Goal: Check status: Check status

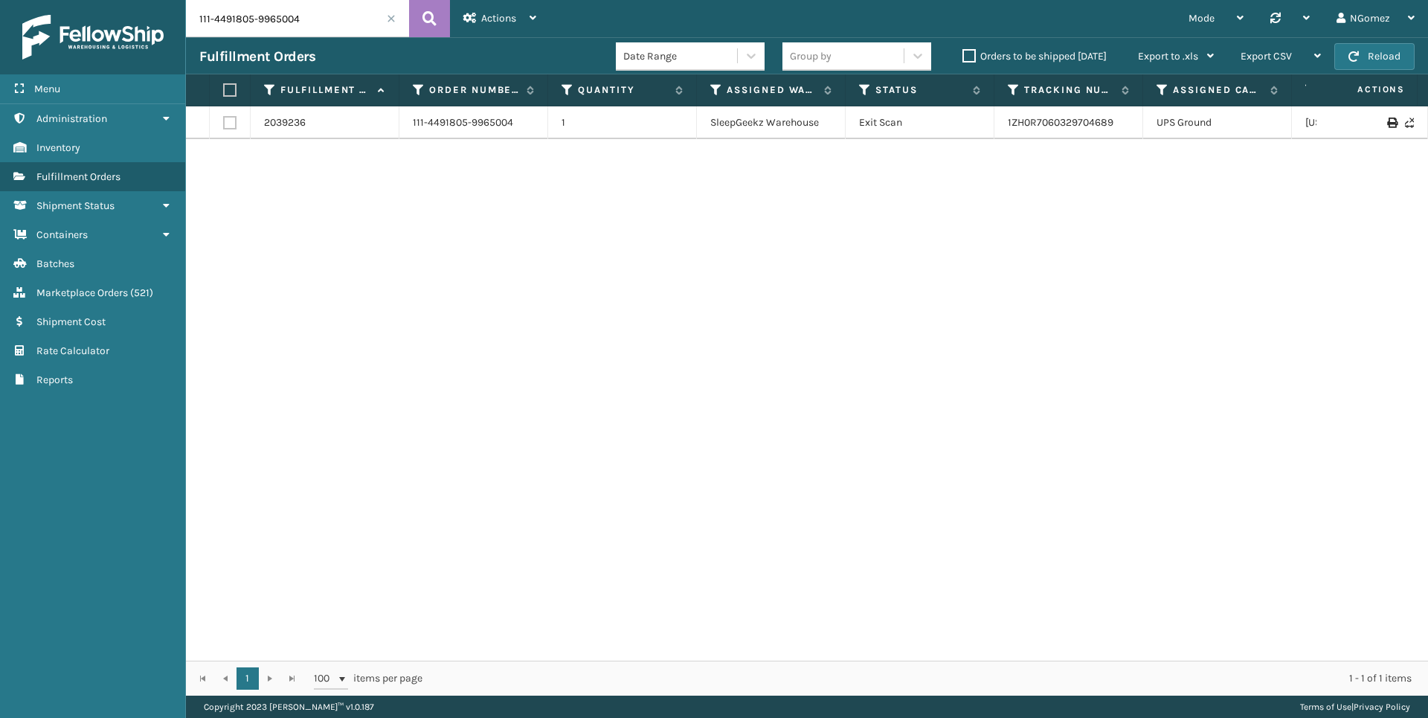
click at [290, 16] on input "111-4491805-9965004" at bounding box center [297, 18] width 223 height 37
type input "112-0370237-6630640"
drag, startPoint x: 136, startPoint y: 296, endPoint x: 138, endPoint y: 283, distance: 12.7
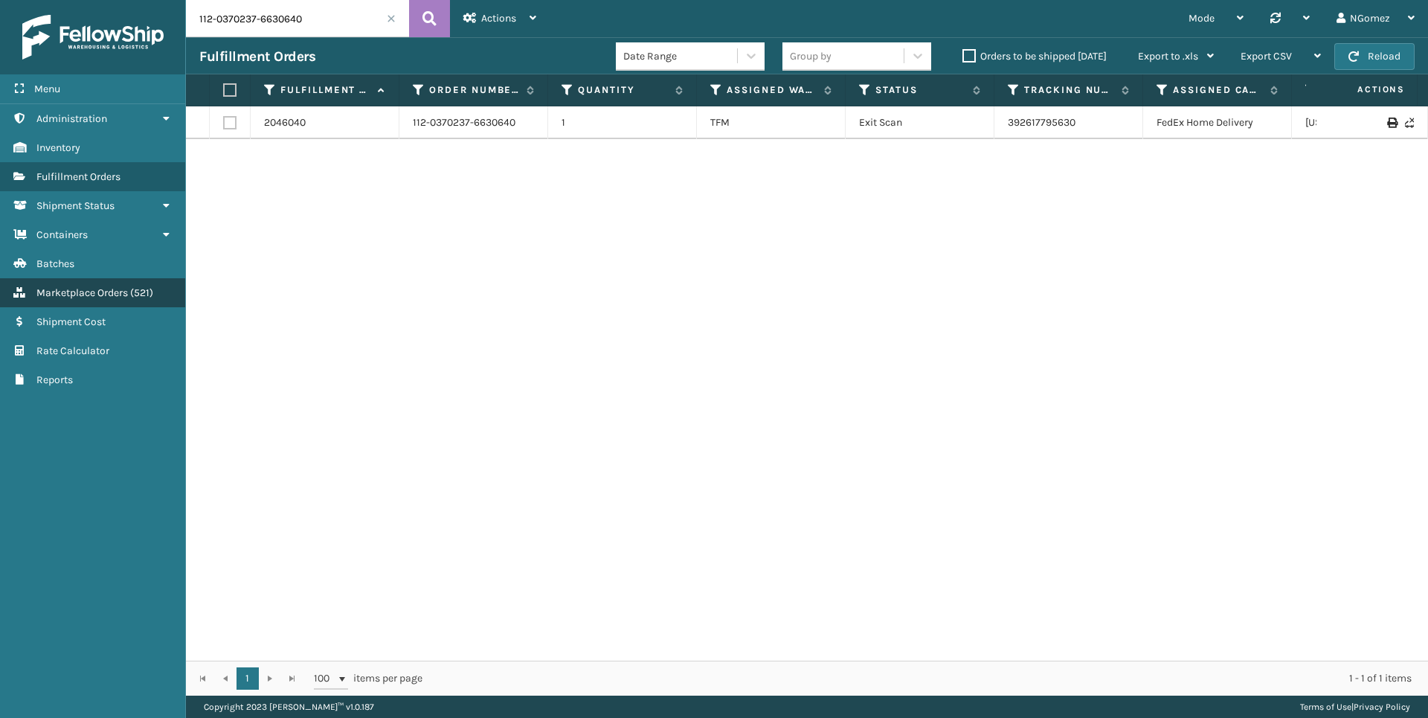
click at [136, 296] on span "( 521 )" at bounding box center [141, 292] width 23 height 13
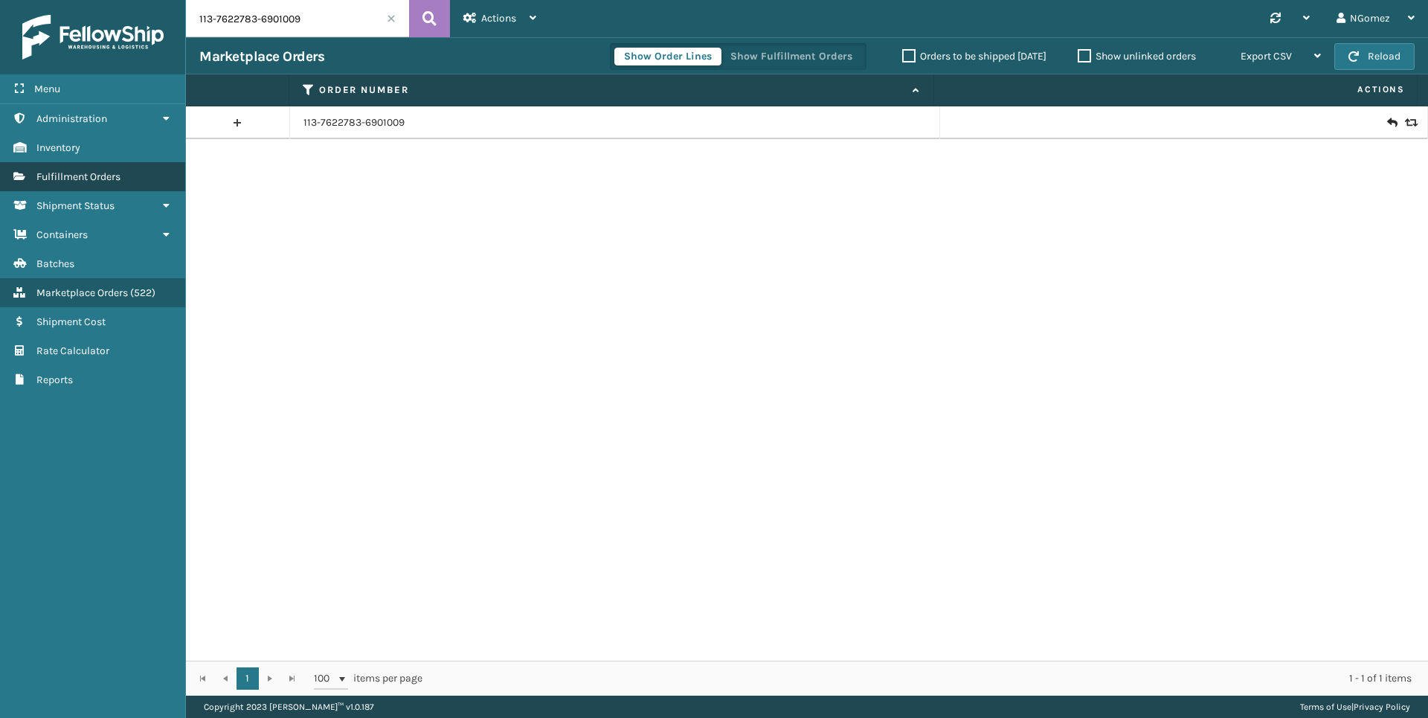
click at [100, 170] on span "Fulfillment Orders" at bounding box center [78, 176] width 84 height 13
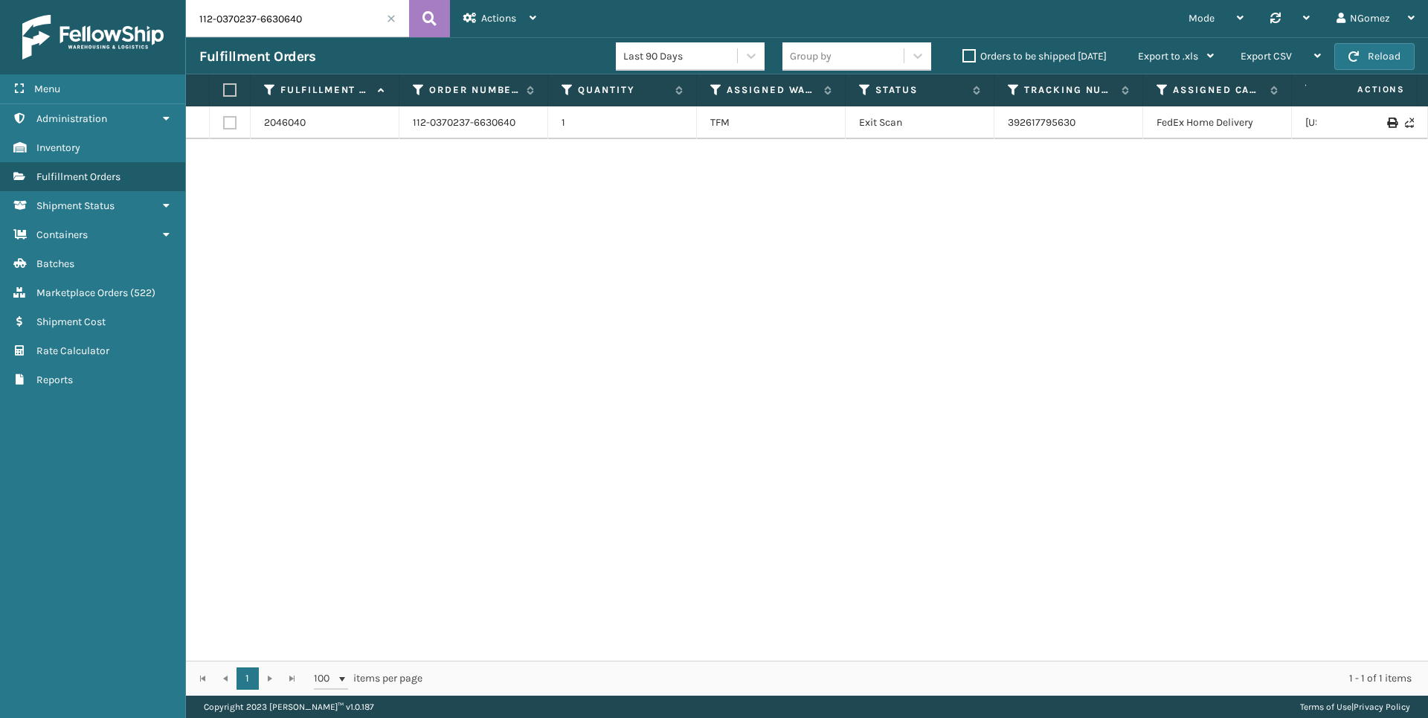
click at [324, 18] on input "112-0370237-6630640" at bounding box center [297, 18] width 223 height 37
paste input "9457103-8303448"
type input "112-9457103-8303448"
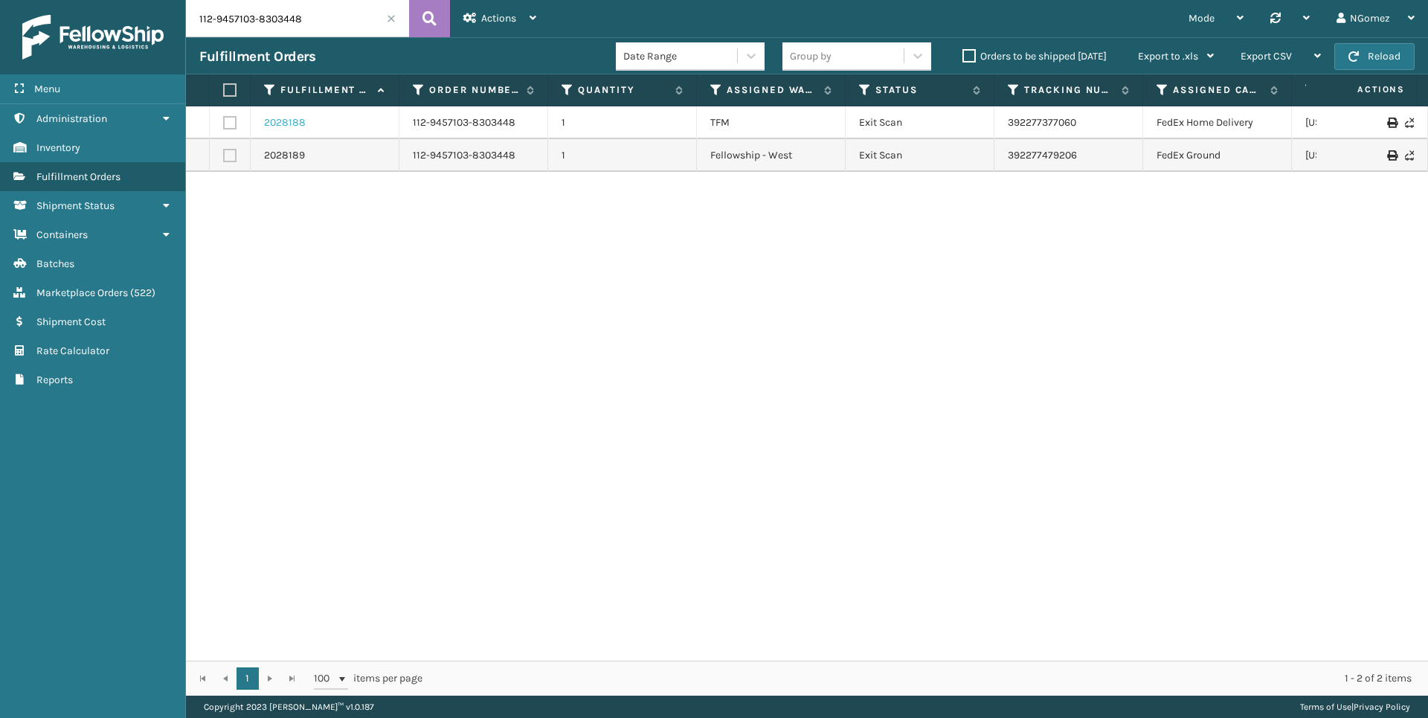
click at [294, 120] on link "2028188" at bounding box center [285, 122] width 42 height 15
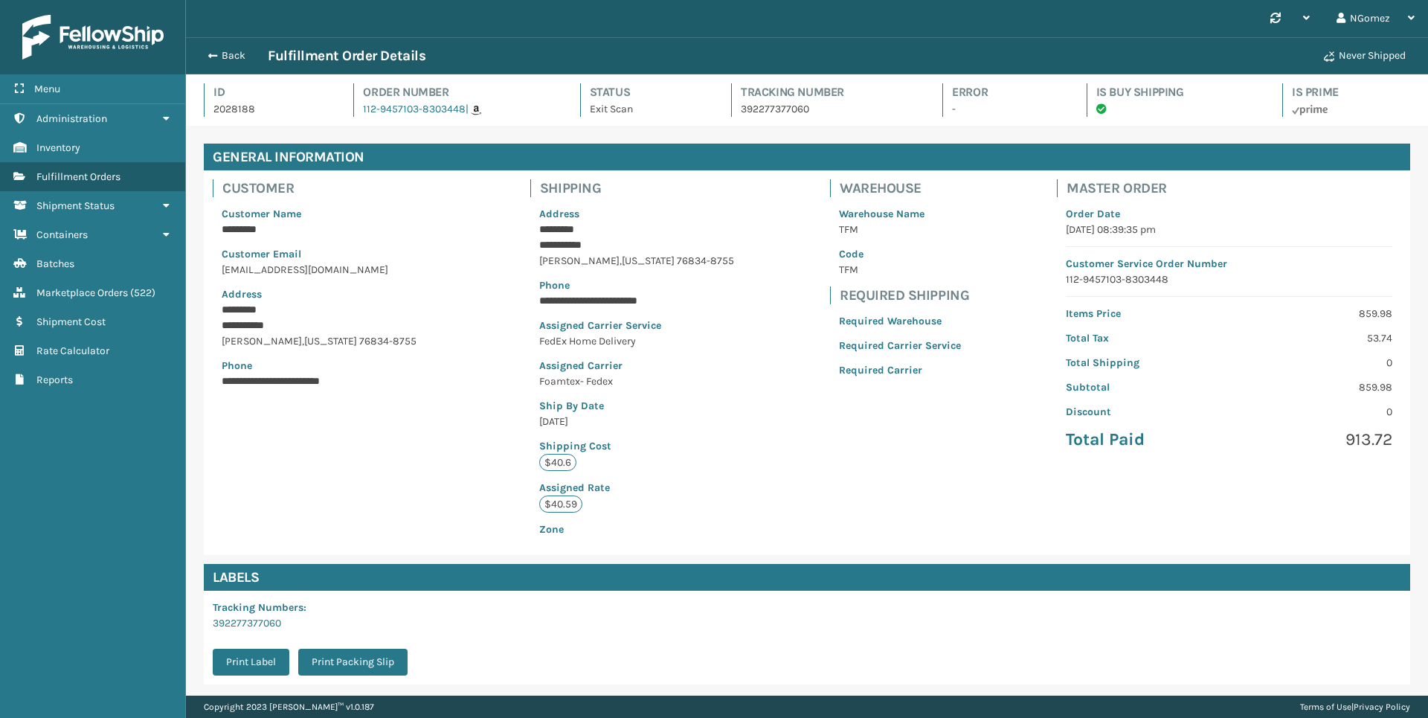
scroll to position [36, 1242]
click at [1276, 13] on icon at bounding box center [1275, 18] width 10 height 10
click at [970, 48] on div "Back Fulfillment Order Details" at bounding box center [756, 56] width 1115 height 18
click at [238, 59] on button "Back" at bounding box center [233, 55] width 68 height 13
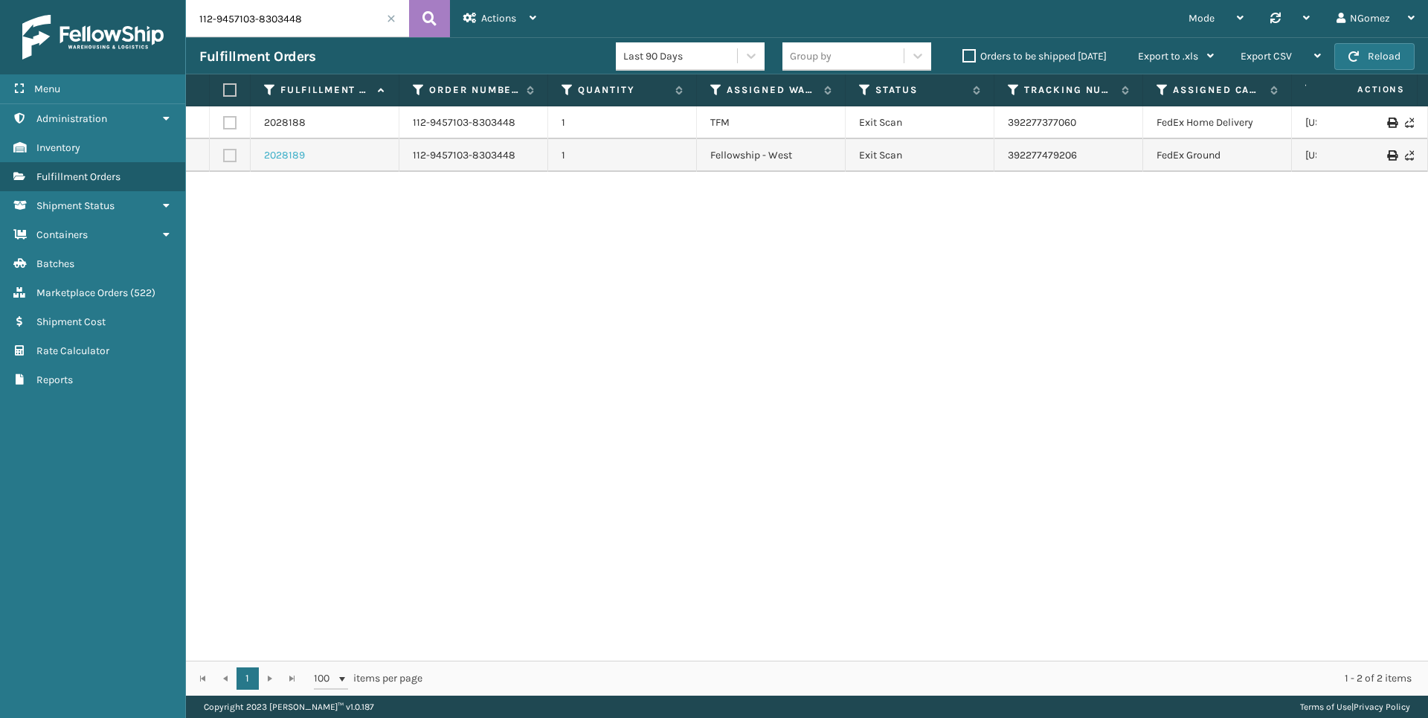
click at [291, 149] on link "2028189" at bounding box center [284, 155] width 41 height 15
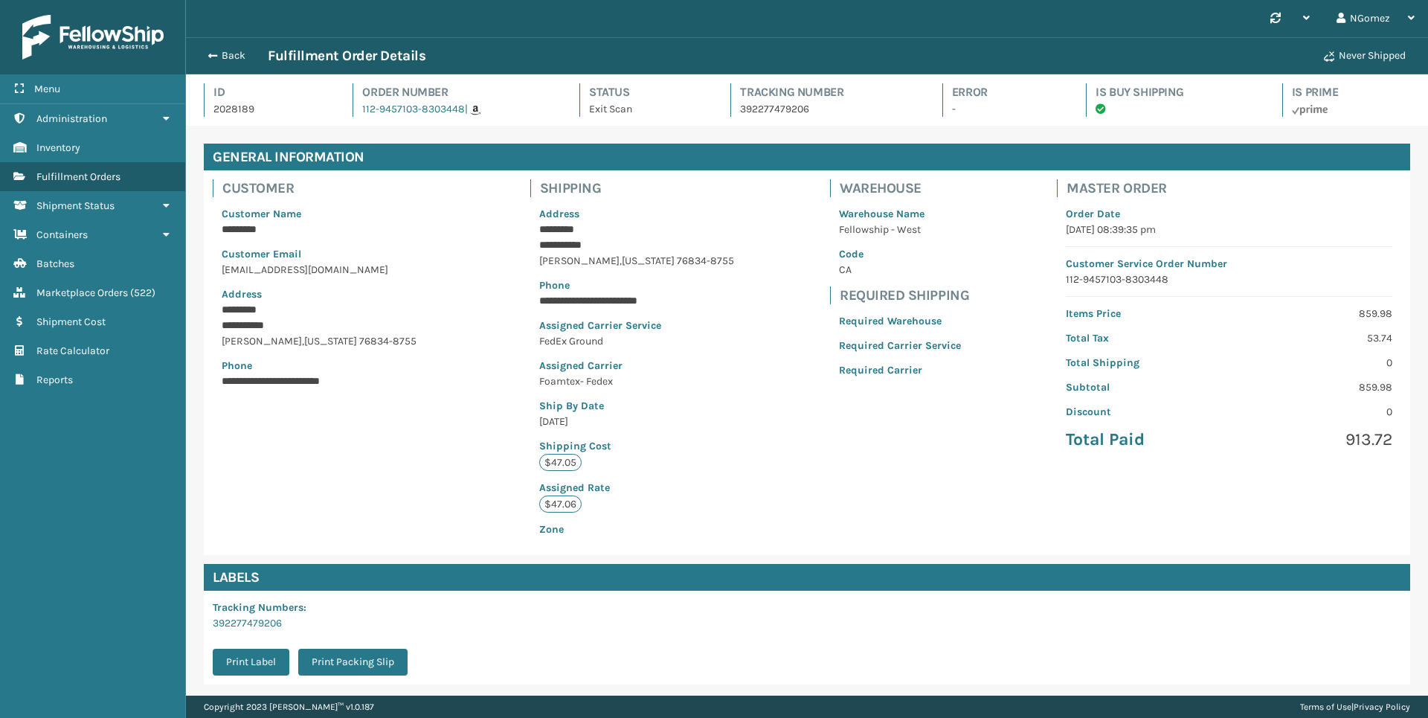
scroll to position [36, 1242]
click at [1373, 57] on button "Never Shipped" at bounding box center [1365, 56] width 100 height 30
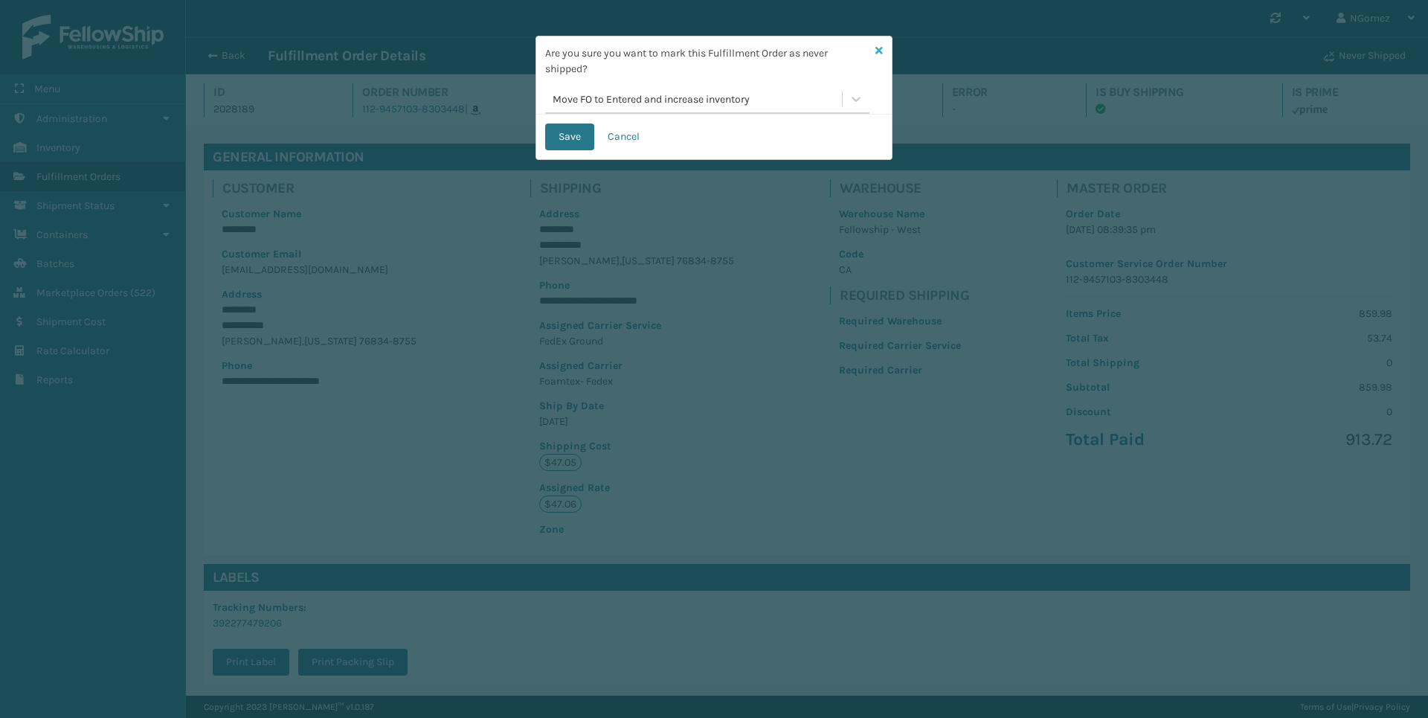
click at [875, 44] on link at bounding box center [878, 51] width 7 height 16
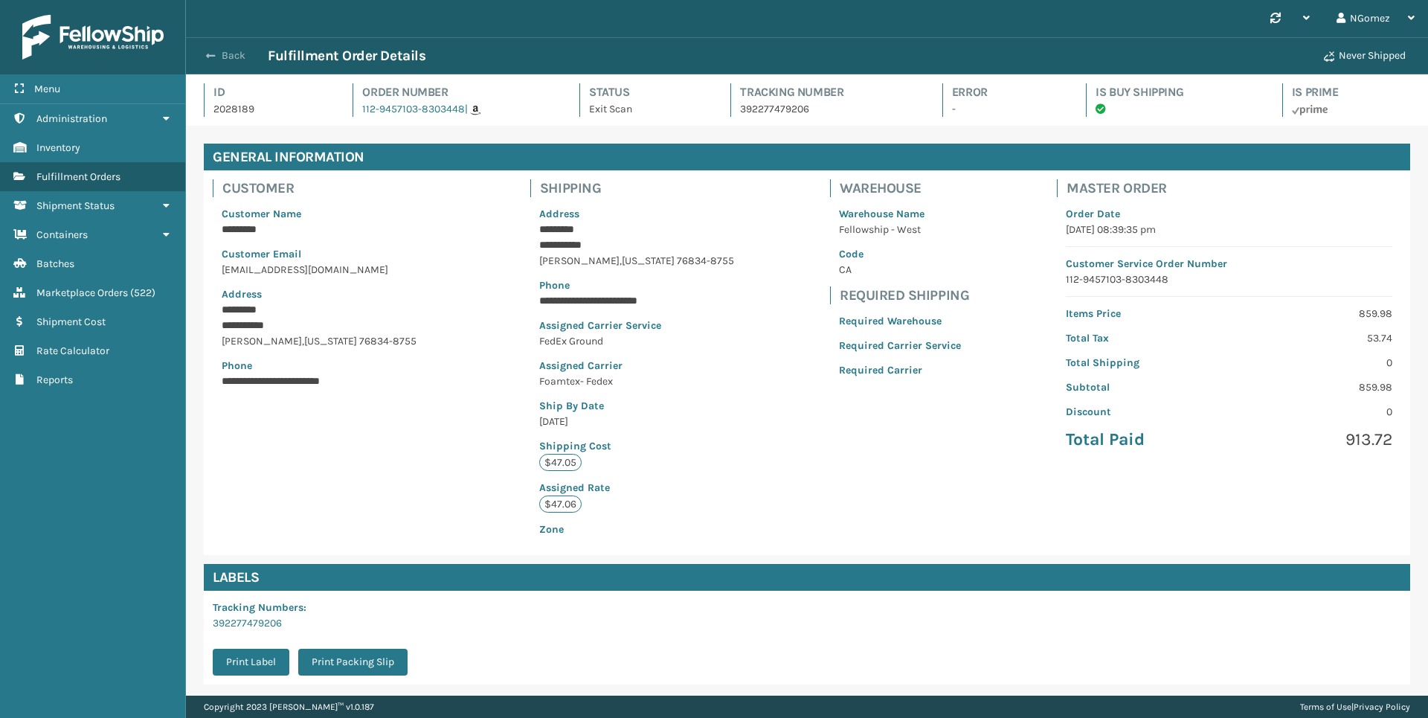
click at [222, 54] on button "Back" at bounding box center [233, 55] width 68 height 13
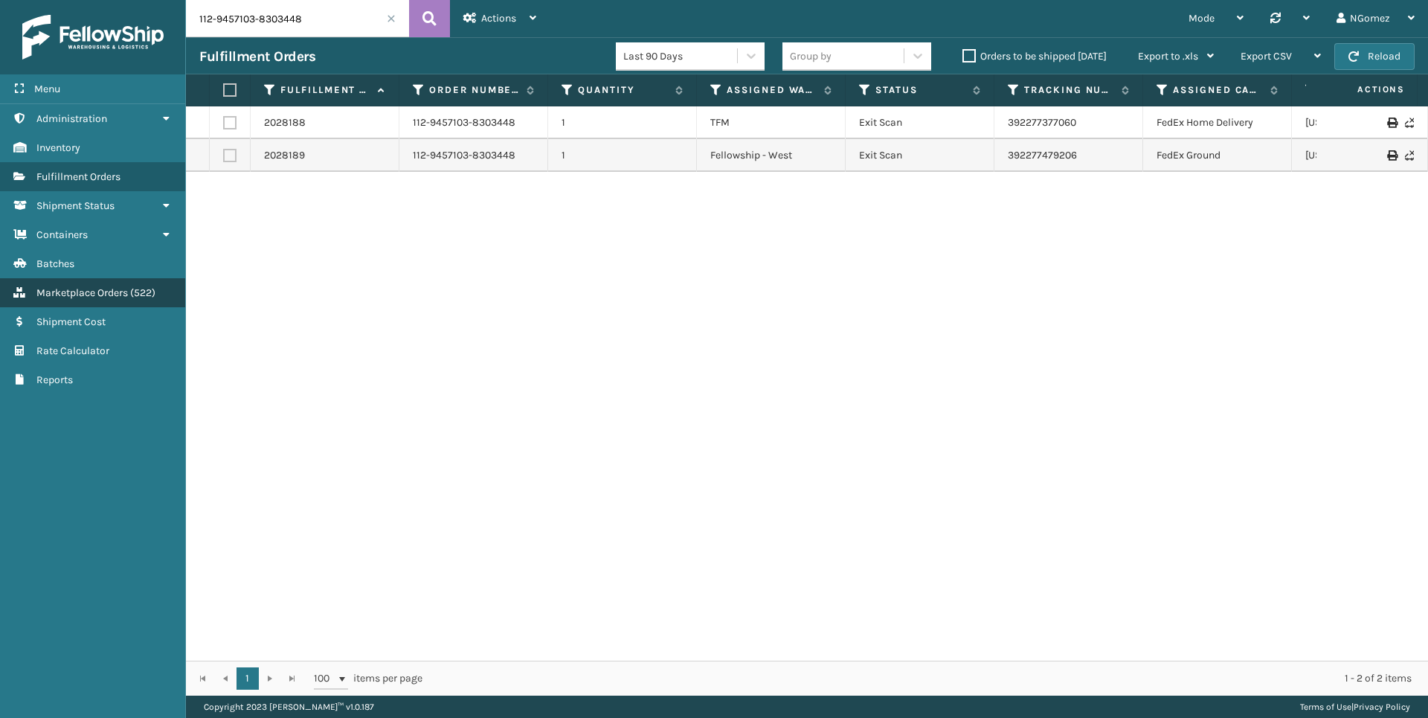
click at [115, 295] on span "Marketplace Orders" at bounding box center [81, 292] width 91 height 13
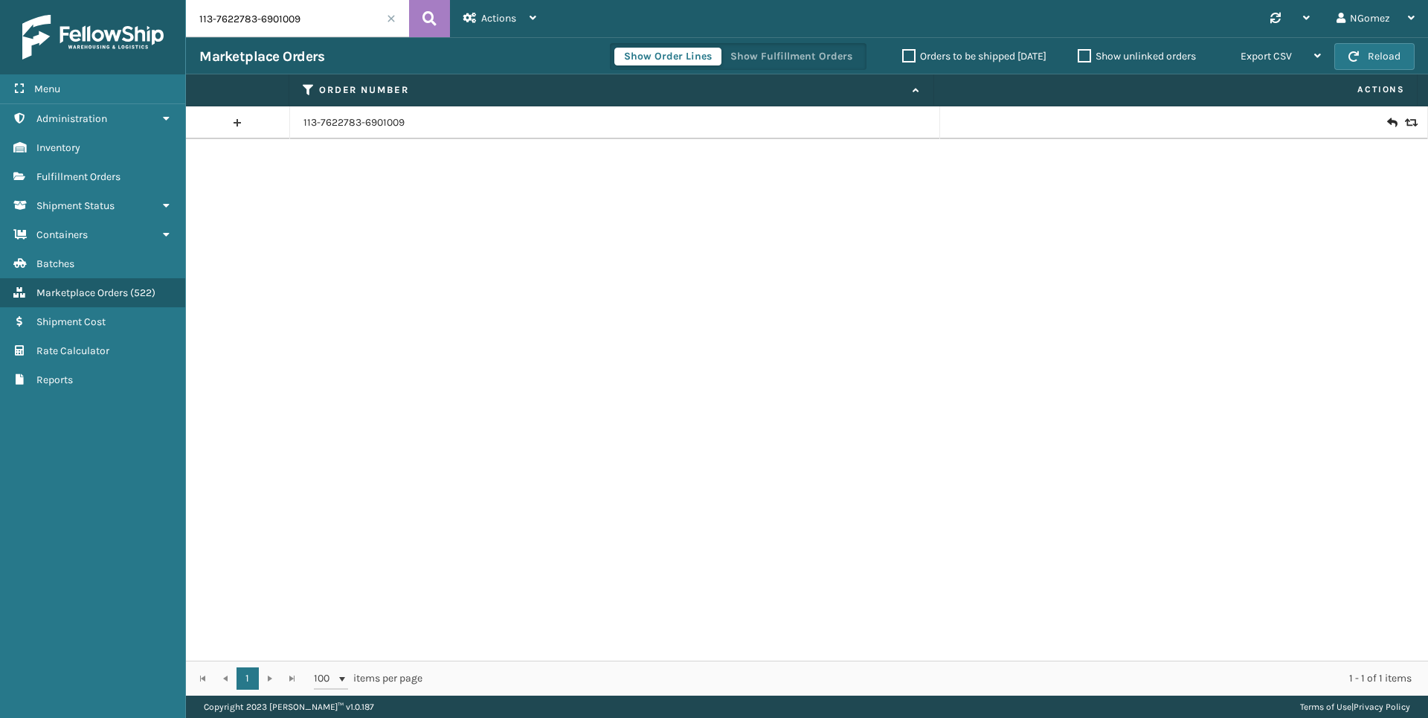
click at [335, 33] on input "113-7622783-6901009" at bounding box center [297, 18] width 223 height 37
paste input "112-9457103-8303448"
type input "112-9457103-8303448"
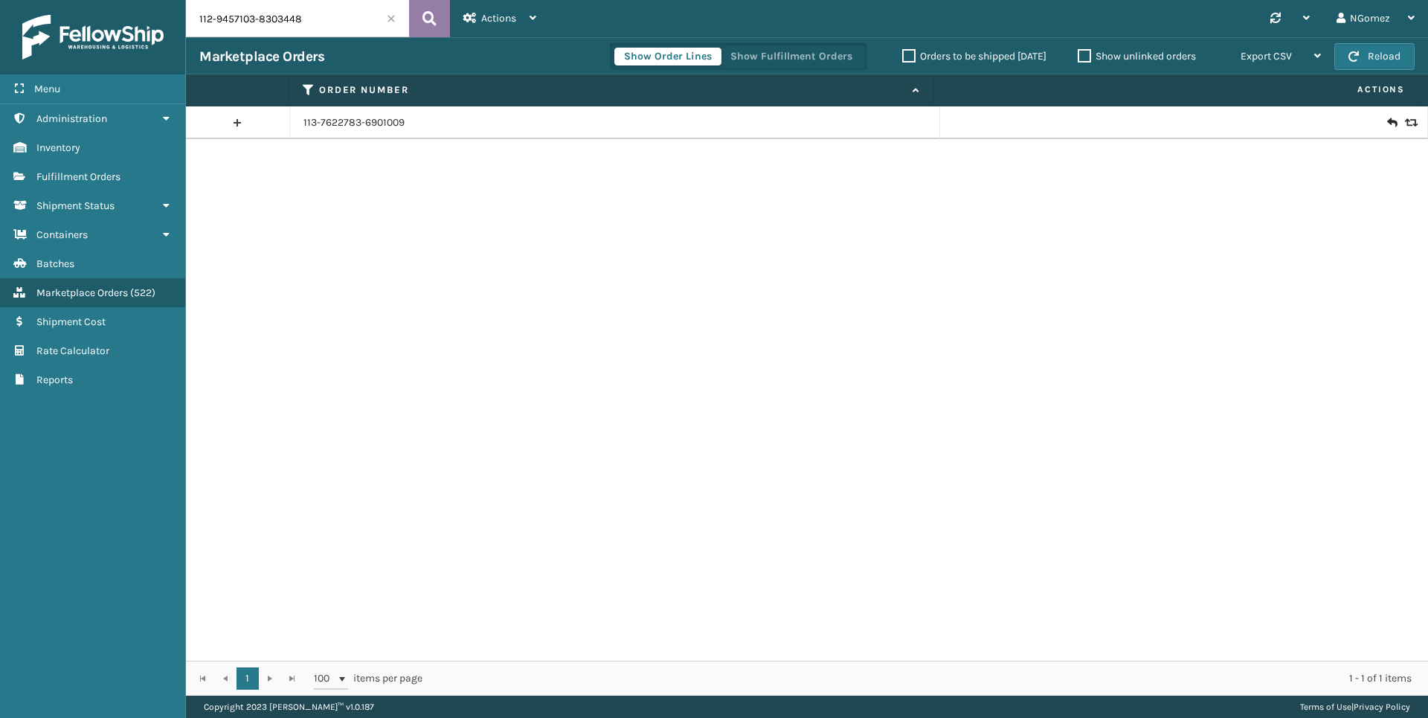
click at [425, 22] on icon at bounding box center [429, 18] width 14 height 22
click at [1405, 121] on icon at bounding box center [1409, 122] width 9 height 10
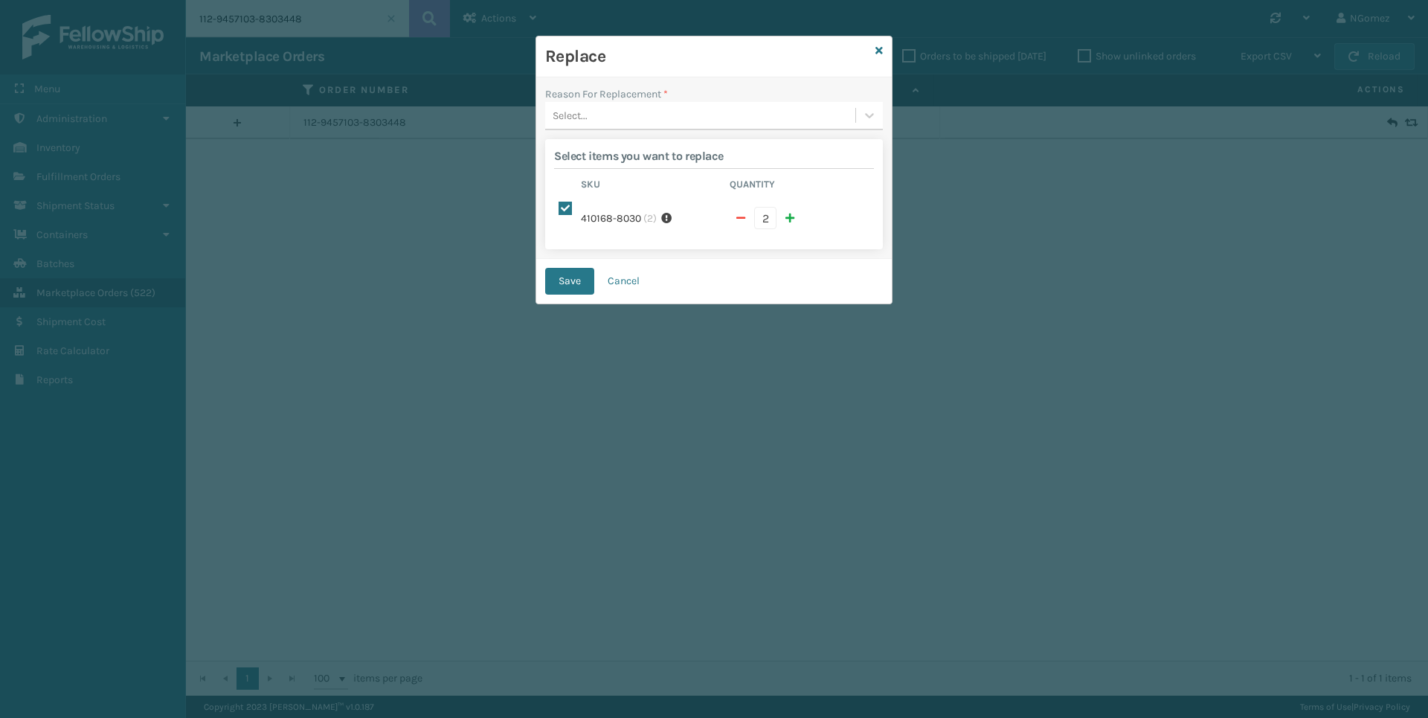
click at [735, 224] on button "button" at bounding box center [740, 218] width 22 height 22
checkbox input "false"
type input "1"
click at [641, 118] on div "Select..." at bounding box center [700, 115] width 310 height 25
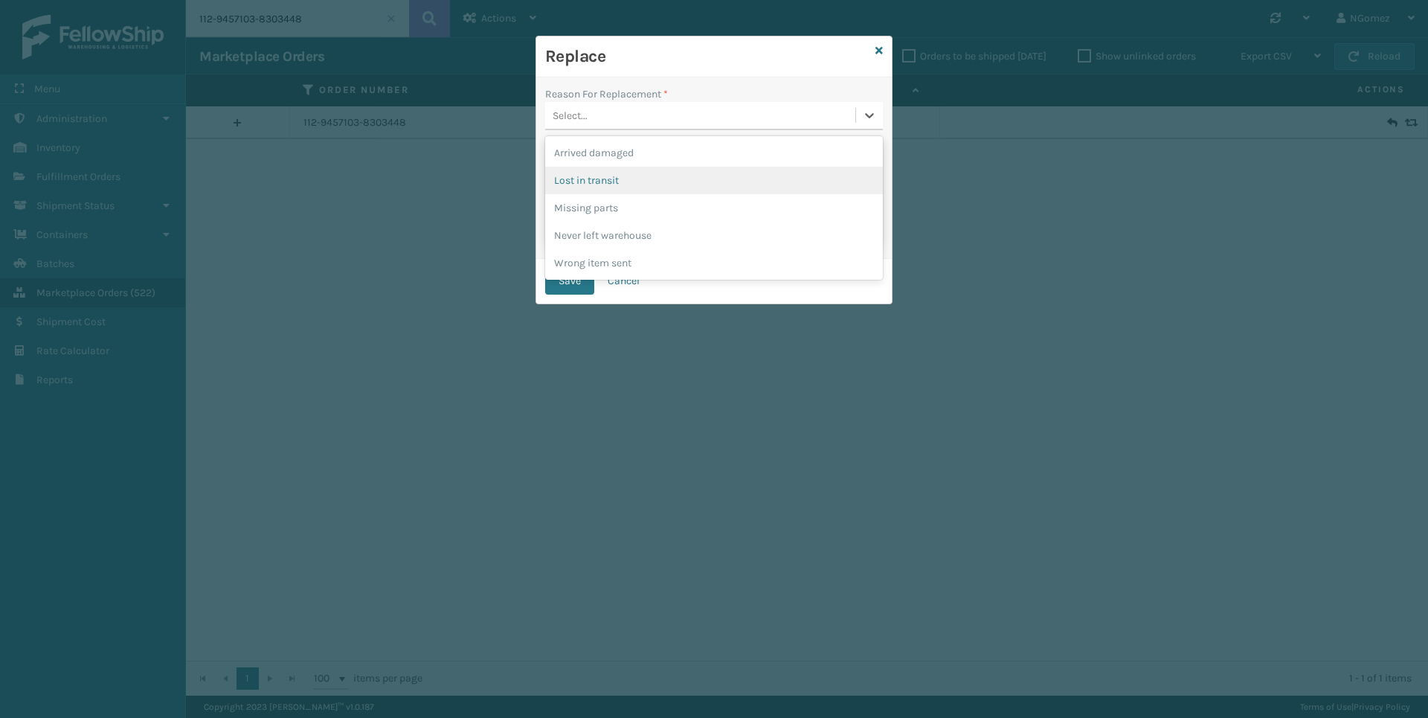
click at [614, 181] on div "Lost in transit" at bounding box center [714, 181] width 338 height 28
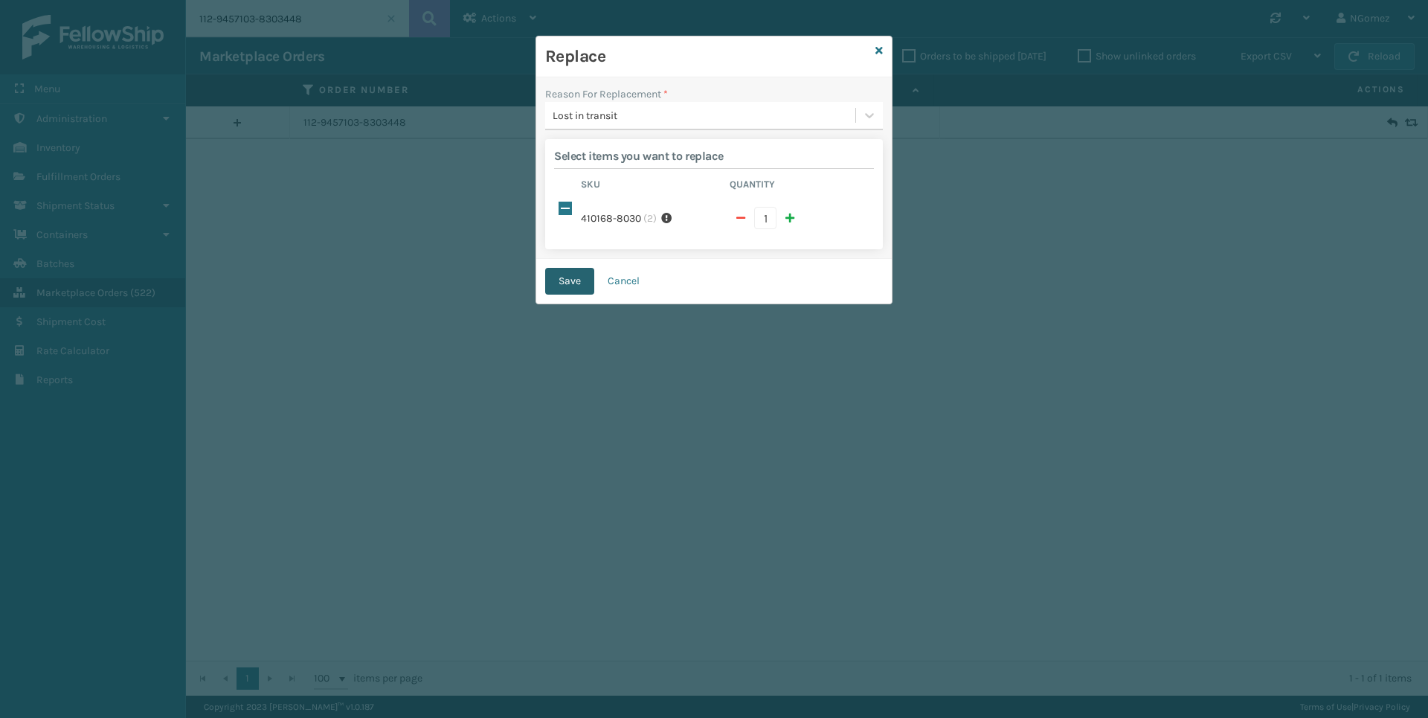
click at [593, 279] on button "Save" at bounding box center [569, 281] width 49 height 27
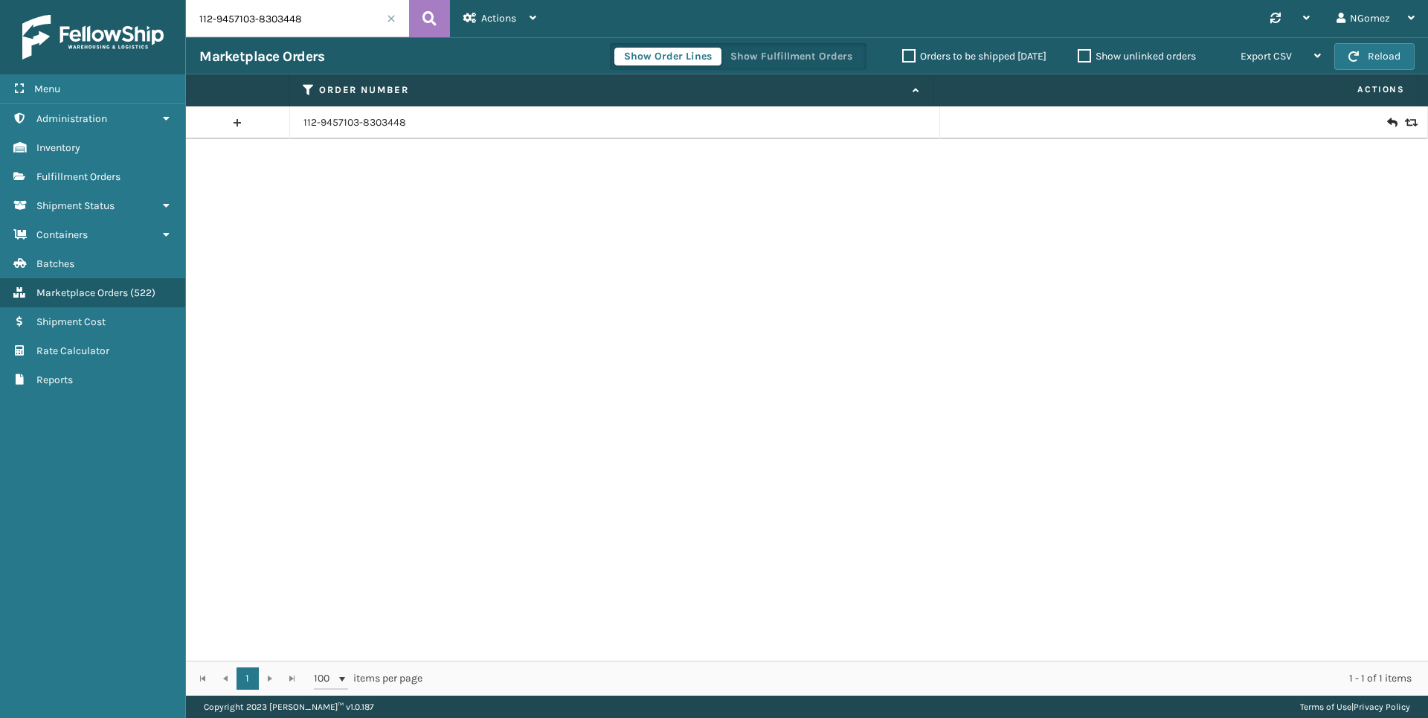
click at [277, 17] on input "112-9457103-8303448" at bounding box center [297, 18] width 223 height 37
paste input "114-1277483-2705850"
type input "114-1277483-2705850"
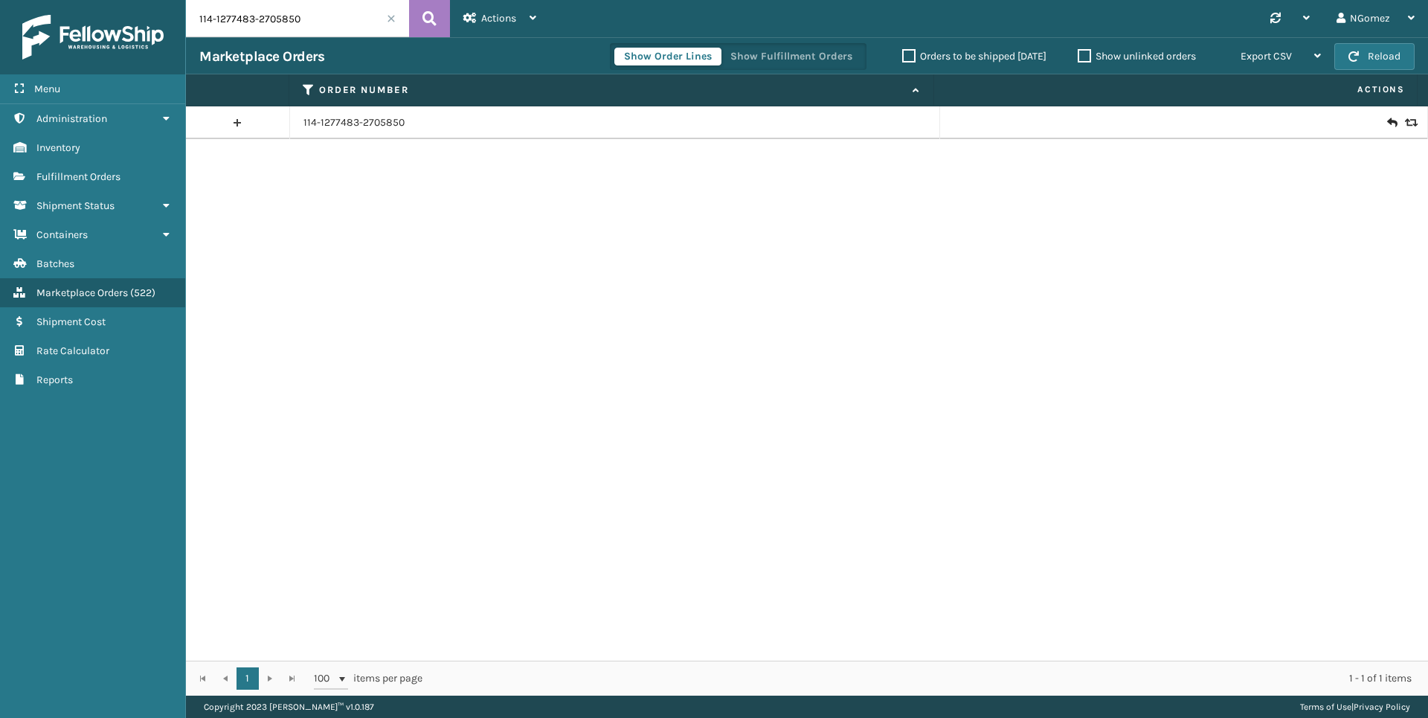
click at [1375, 118] on div at bounding box center [1183, 122] width 460 height 15
click at [48, 178] on span "Fulfillment Orders" at bounding box center [78, 176] width 84 height 13
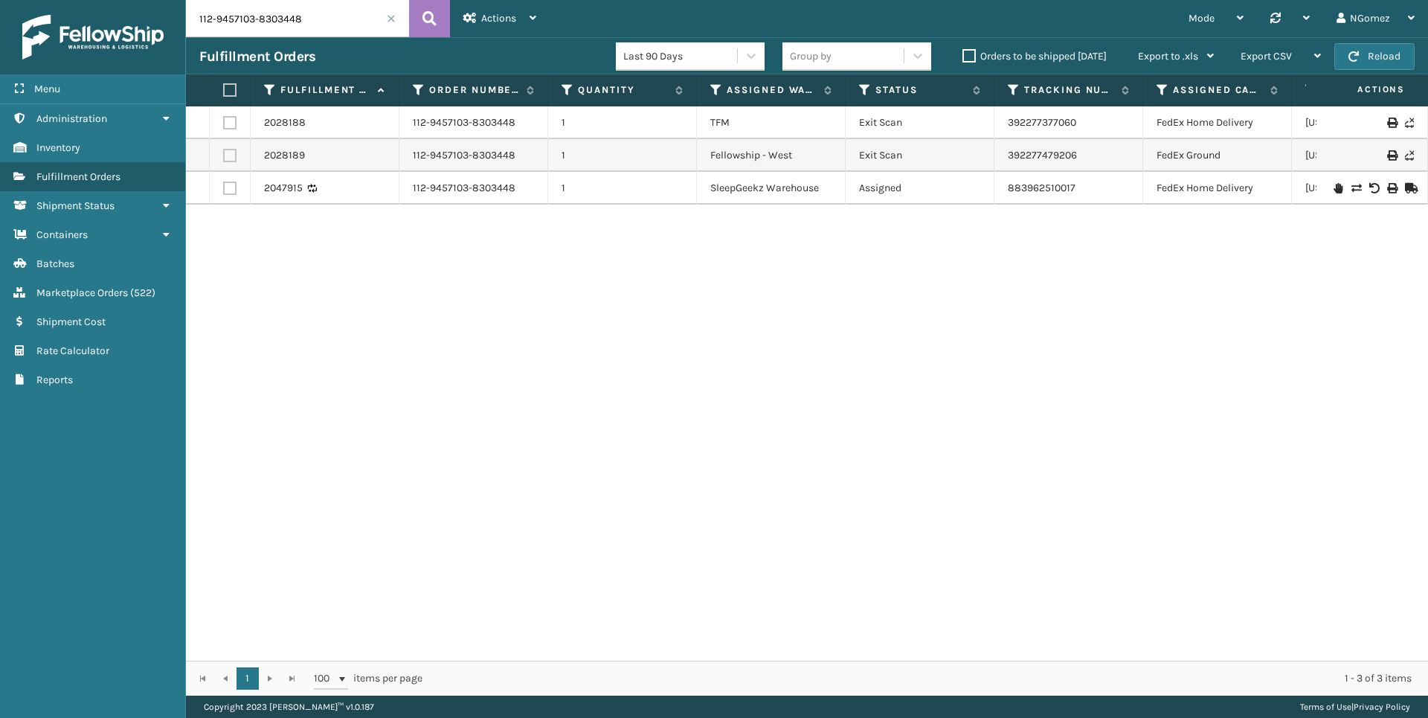
click at [277, 11] on input "112-9457103-8303448" at bounding box center [297, 18] width 223 height 37
drag, startPoint x: 1036, startPoint y: 181, endPoint x: 987, endPoint y: 267, distance: 99.2
click at [976, 271] on div "2028188 112-9457103-8303448 1 TFM Exit Scan 392277377060 FedEx Home Delivery [U…" at bounding box center [807, 383] width 1242 height 554
click at [272, 14] on input "112-9457103-8303448" at bounding box center [297, 18] width 223 height 37
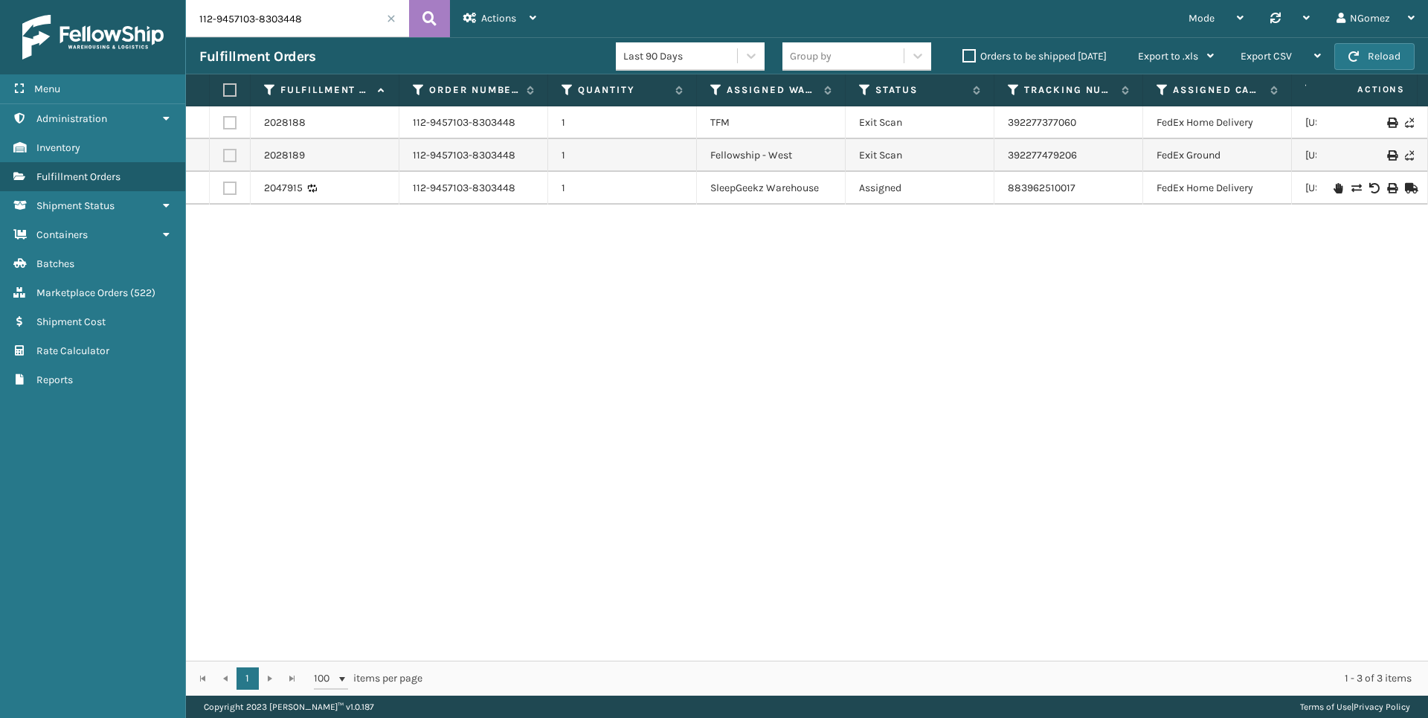
click at [272, 14] on input "112-9457103-8303448" at bounding box center [297, 18] width 223 height 37
paste input "113-4287911-3694650"
type input "113-4287911-3694650"
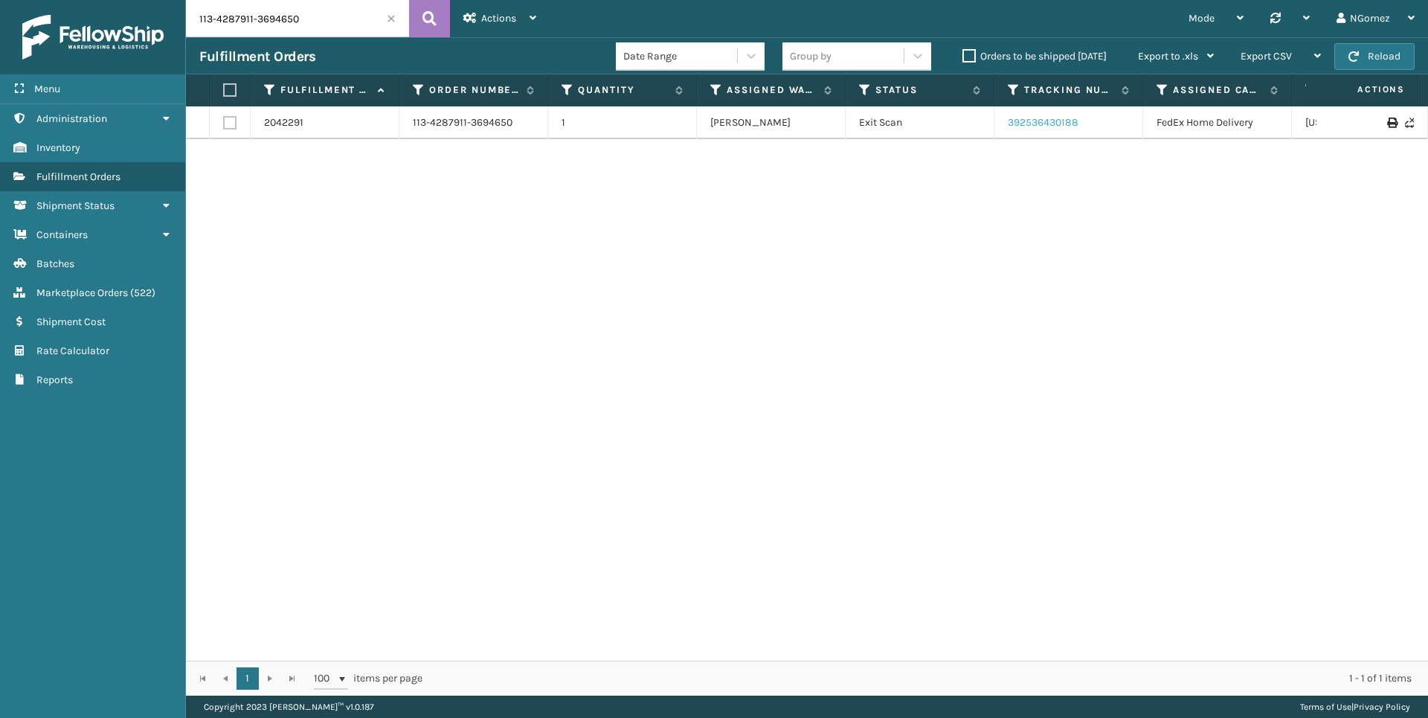
click at [1058, 118] on link "392536430188" at bounding box center [1042, 122] width 71 height 13
click at [299, 25] on input "113-4287911-3694650" at bounding box center [297, 18] width 223 height 37
